Goal: Information Seeking & Learning: Learn about a topic

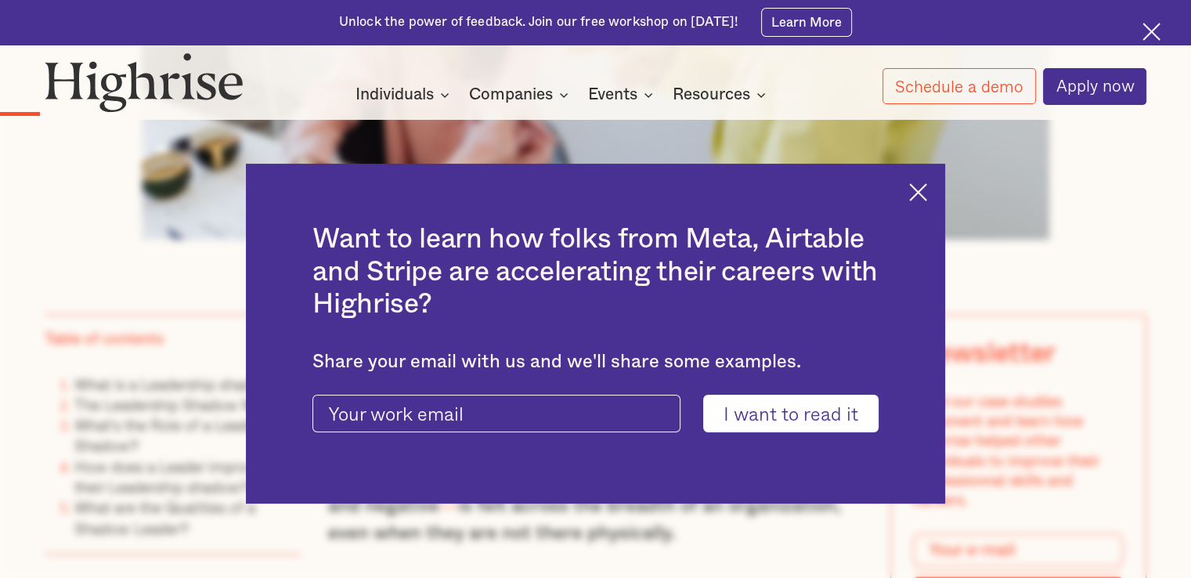
scroll to position [940, 0]
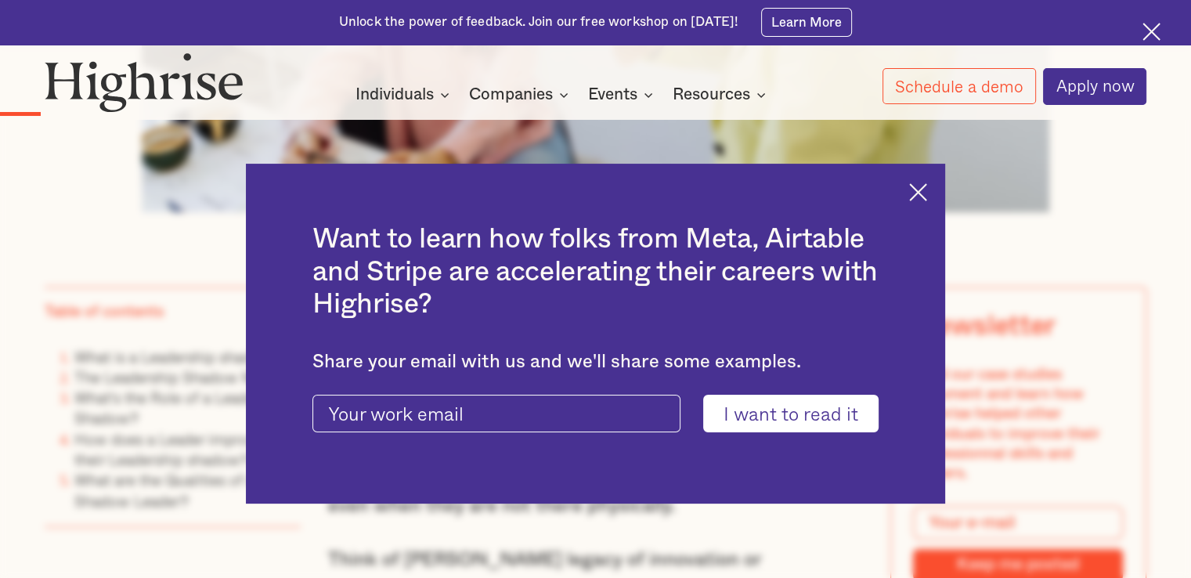
click at [920, 189] on img at bounding box center [918, 192] width 18 height 18
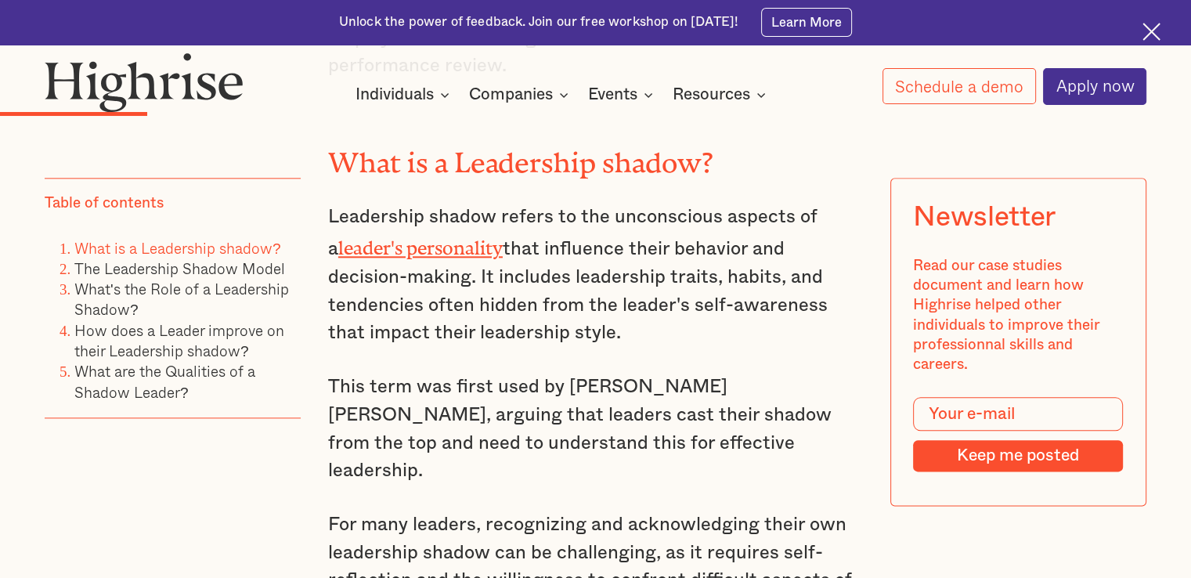
scroll to position [1783, 0]
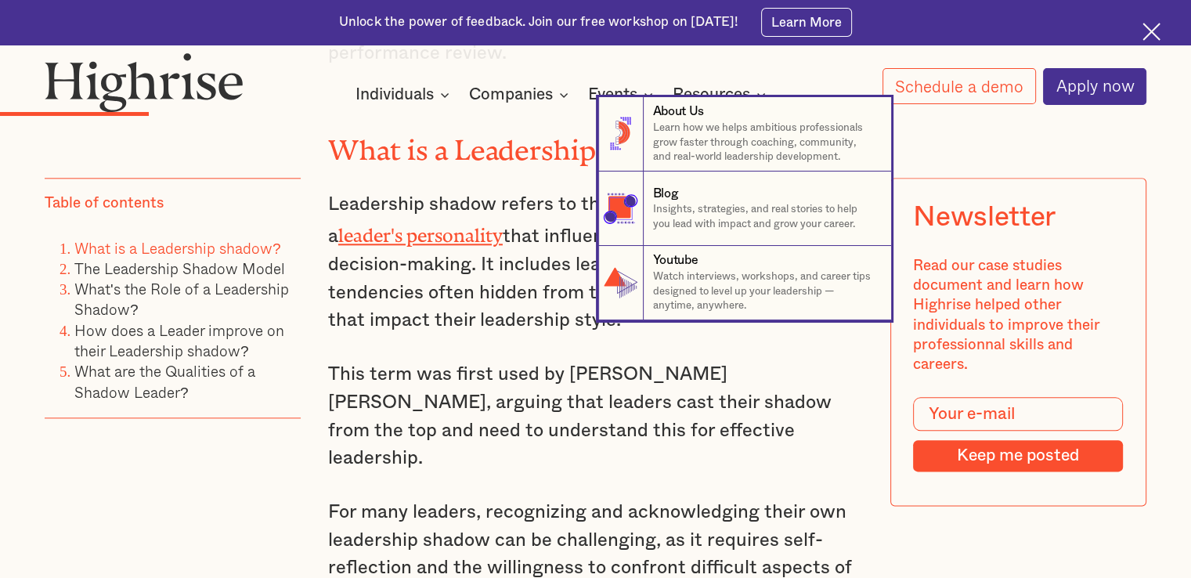
click at [376, 142] on nav "8 About Us Learn how we helps ambitious professionals grow faster through coach…" at bounding box center [595, 208] width 1191 height 223
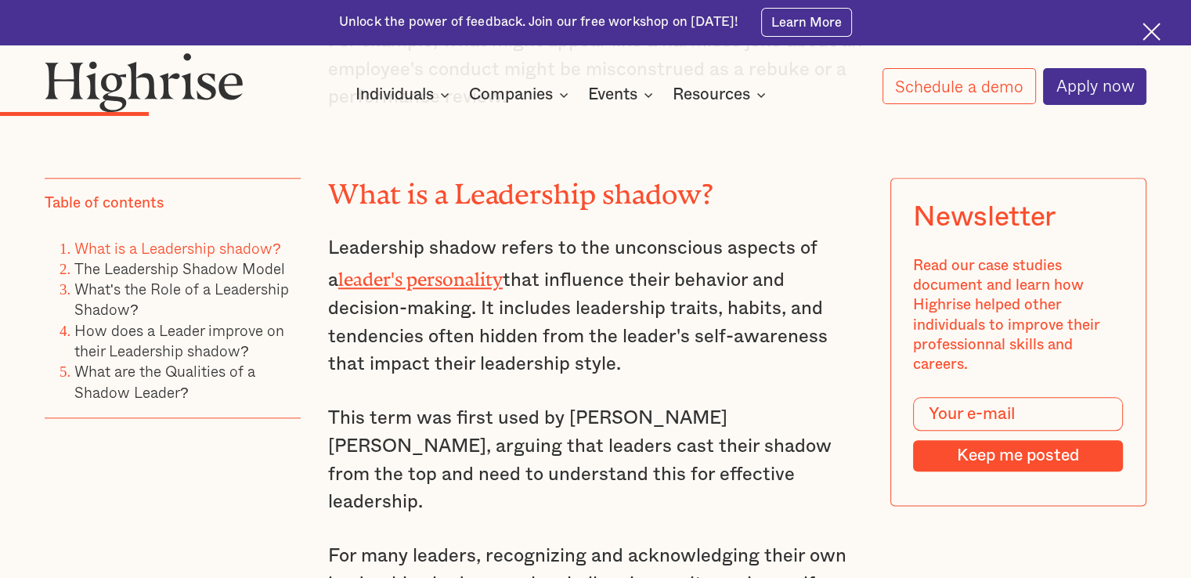
scroll to position [1704, 0]
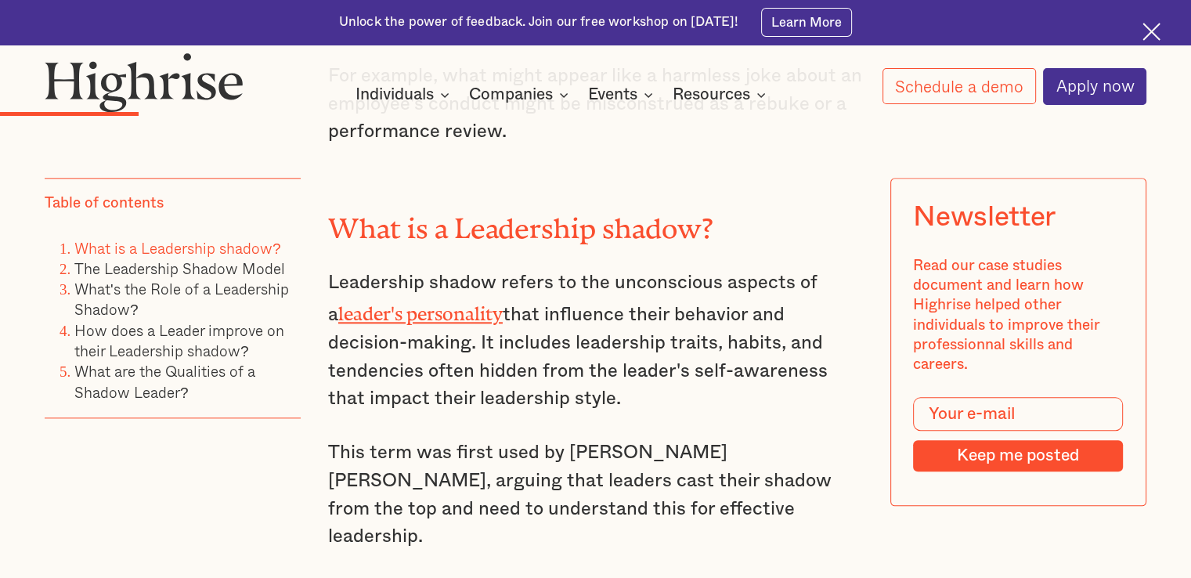
drag, startPoint x: 333, startPoint y: 197, endPoint x: 586, endPoint y: 360, distance: 300.9
click at [586, 360] on div "All leaders cast a shadow. The question is whether yours is blocking the sun or…" at bounding box center [595, 235] width 535 height 1426
copy div "What is a Leadership shadow? Leadership shadow refers to the unconscious aspect…"
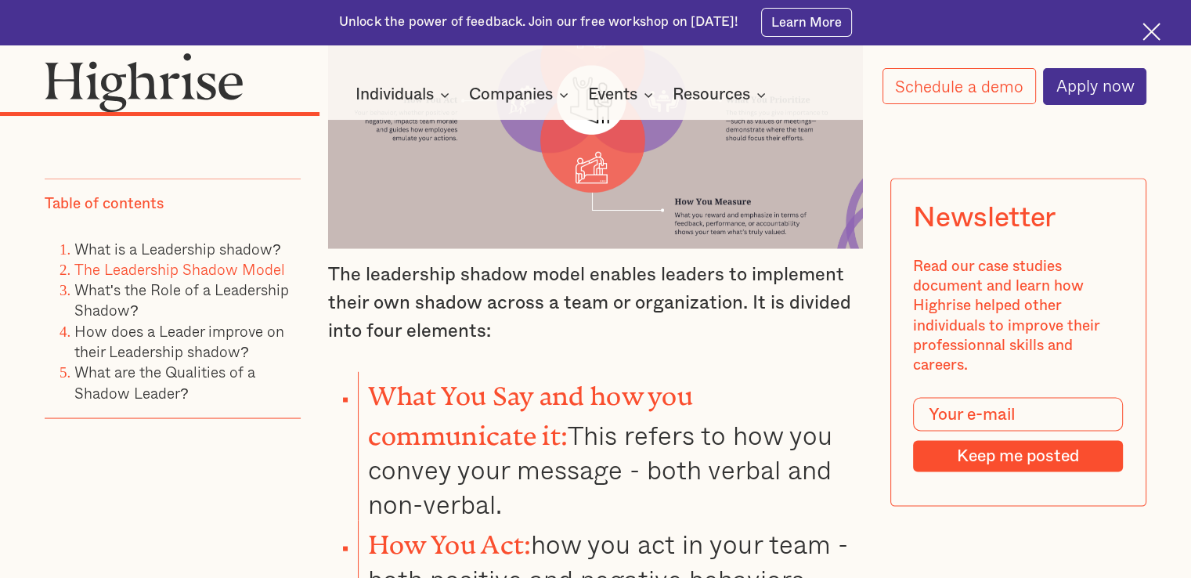
scroll to position [3036, 0]
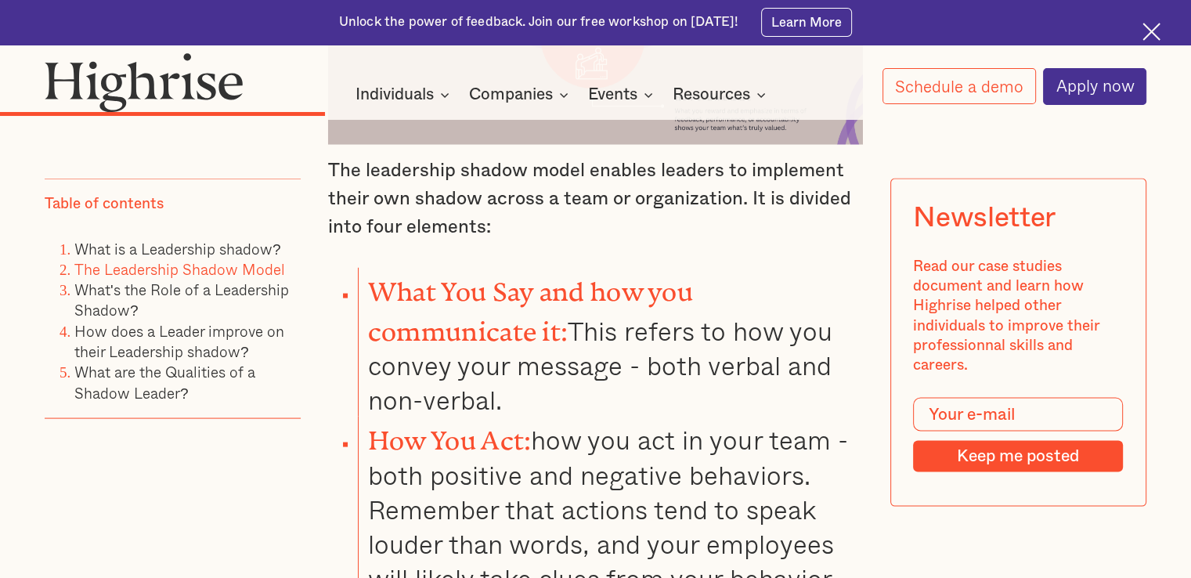
click at [372, 276] on strong "What You Say and how you communicate it:" at bounding box center [530, 304] width 325 height 57
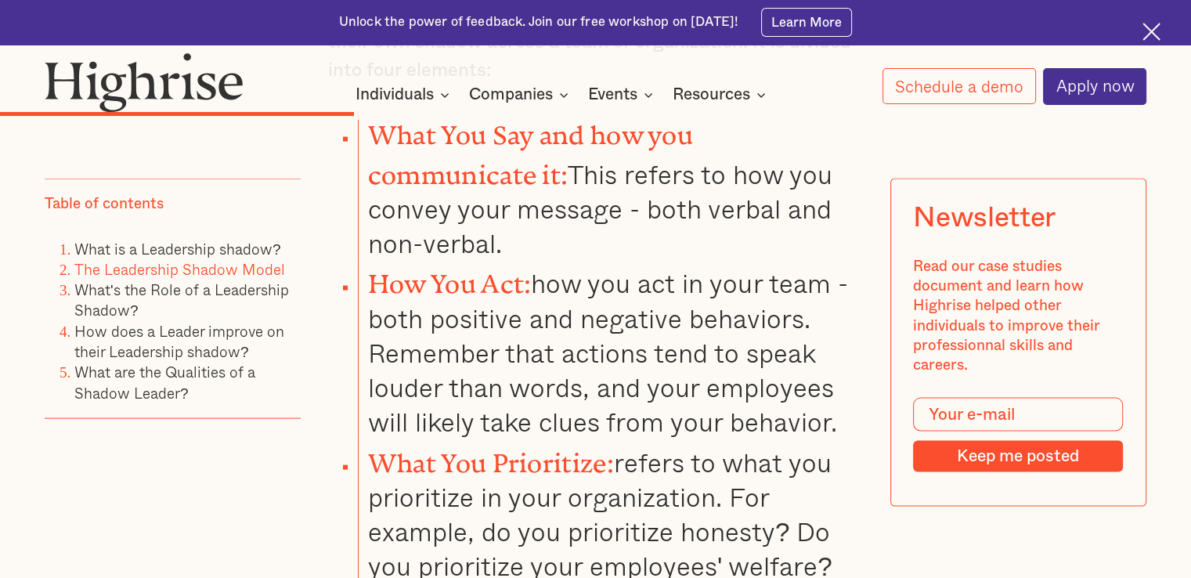
scroll to position [3427, 0]
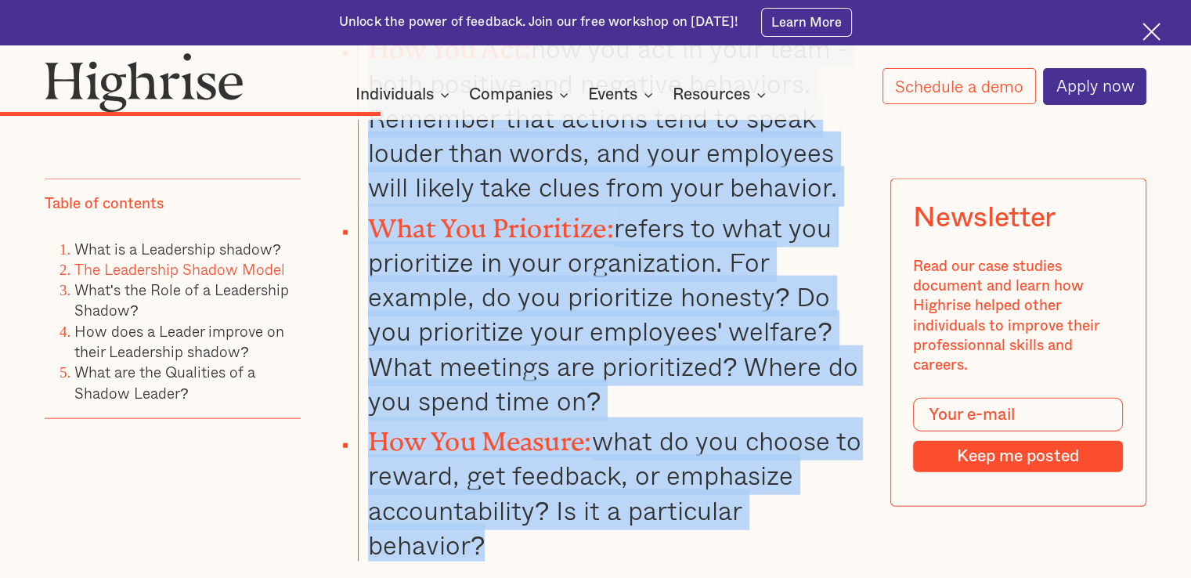
click at [555, 458] on li "How You Measure: what do you choose to reward, get feedback, or emphasize accou…" at bounding box center [610, 489] width 505 height 144
copy ul "What You Say and how you communicate it: This refers to how you convey your mes…"
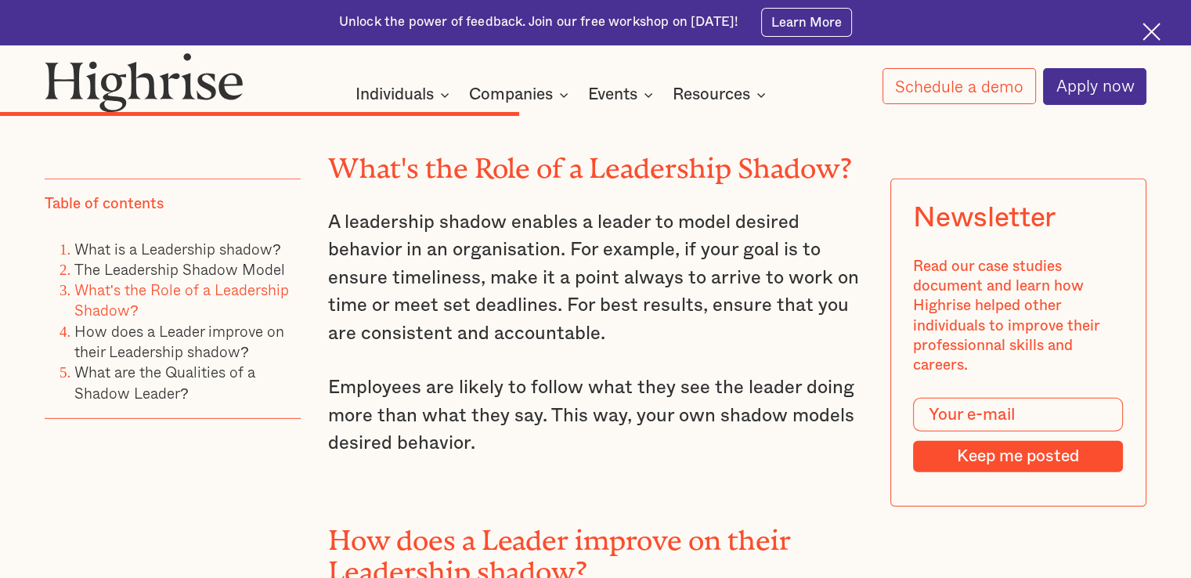
scroll to position [4367, 0]
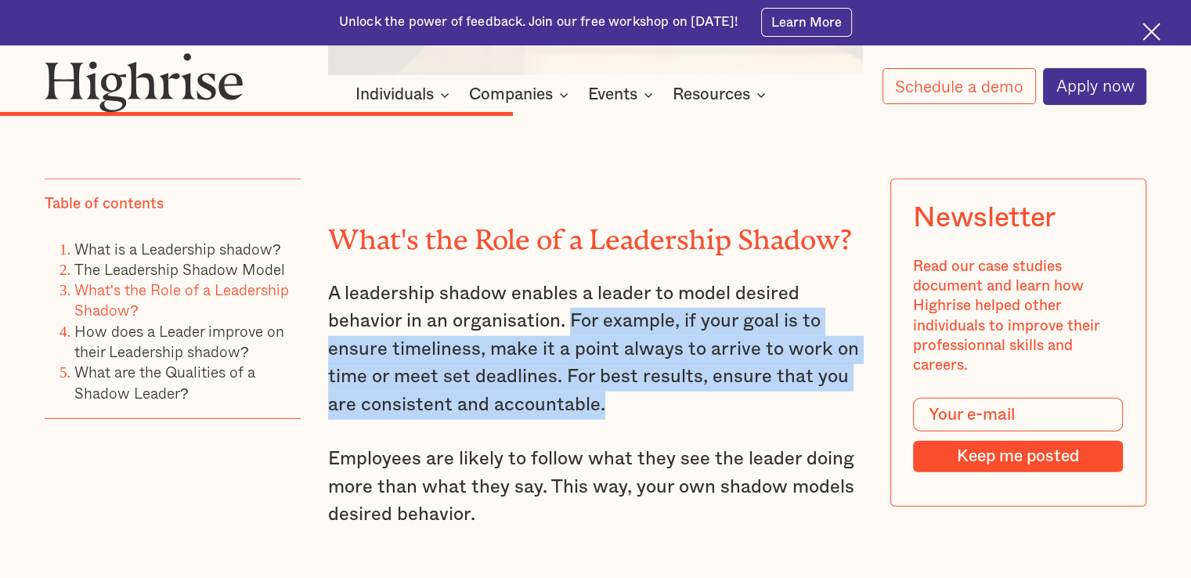
drag, startPoint x: 570, startPoint y: 250, endPoint x: 614, endPoint y: 335, distance: 96.0
click at [614, 335] on p "A leadership shadow enables a leader to model desired behavior in an organisati…" at bounding box center [595, 349] width 535 height 139
copy p "For example, if your goal is to ensure timeliness, make it a point always to ar…"
